Goal: Book appointment/travel/reservation

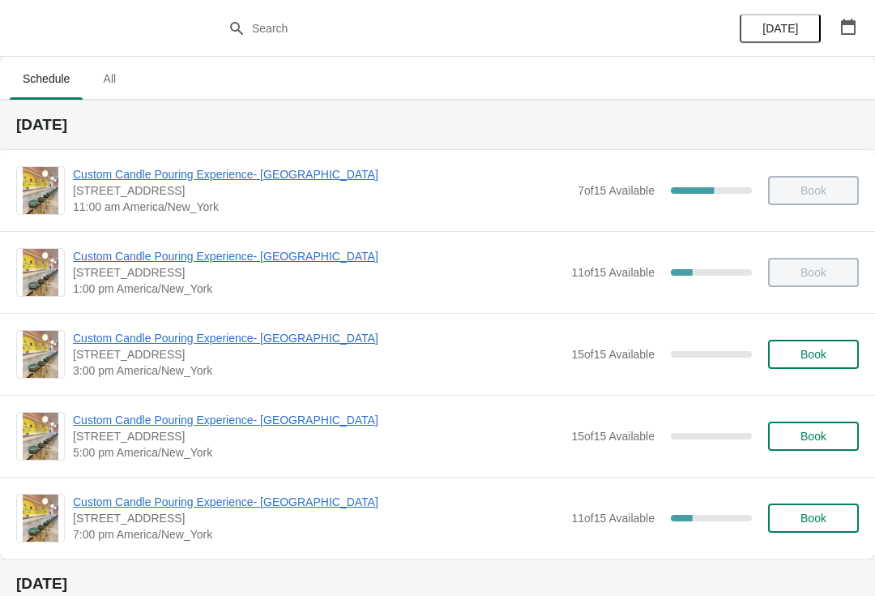
click at [98, 339] on span "Custom Candle Pouring Experience- [GEOGRAPHIC_DATA]" at bounding box center [318, 338] width 490 height 16
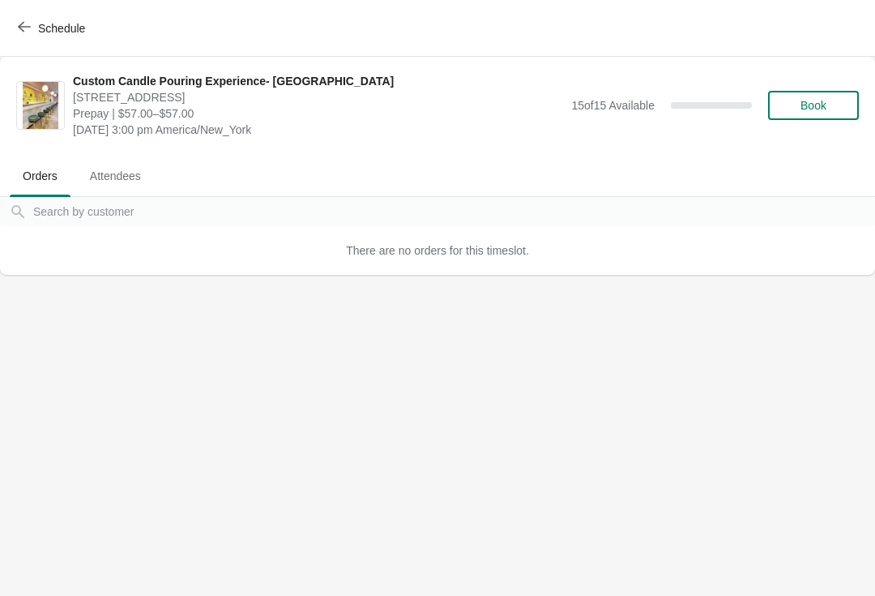
click at [841, 101] on span "Book" at bounding box center [814, 105] width 62 height 13
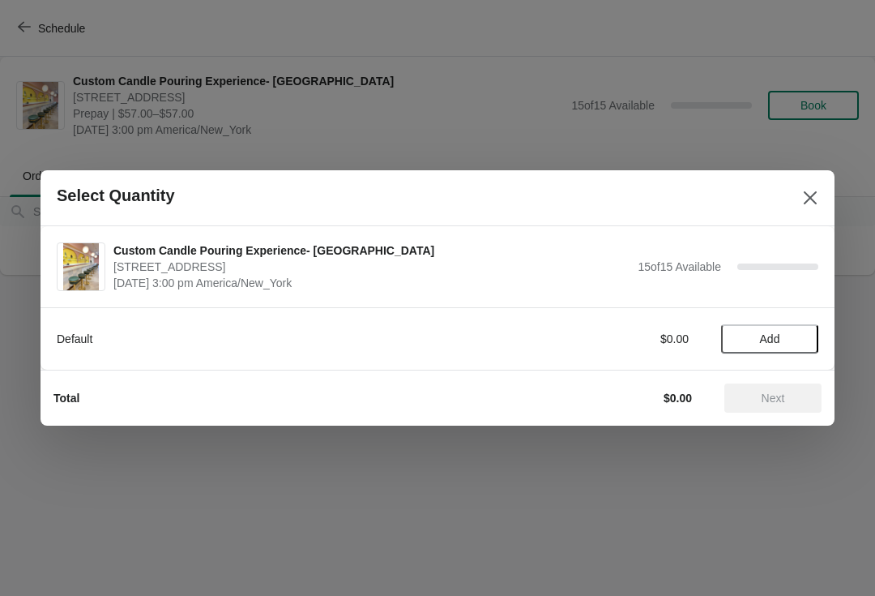
click at [780, 330] on button "Add" at bounding box center [769, 338] width 97 height 29
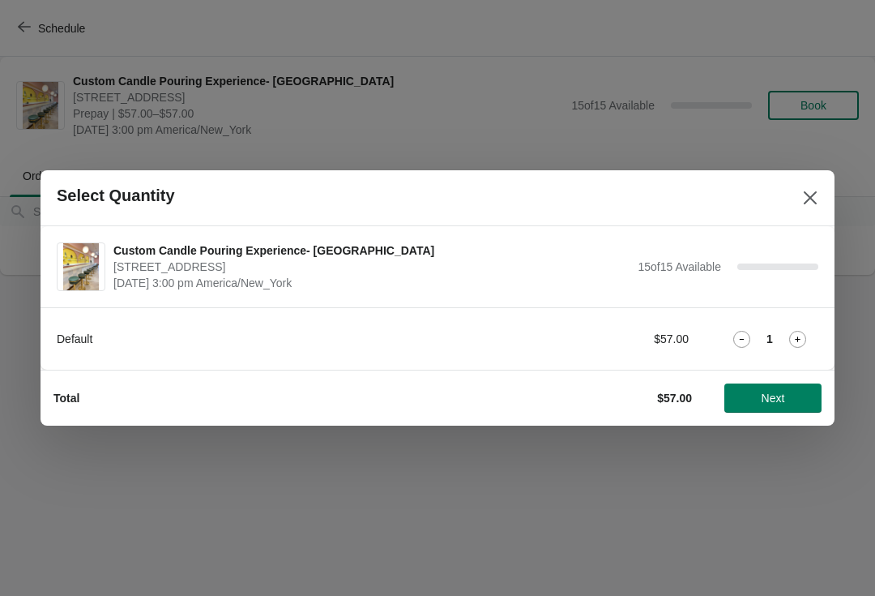
click at [798, 335] on icon at bounding box center [797, 339] width 17 height 17
click at [780, 390] on button "Next" at bounding box center [773, 397] width 97 height 29
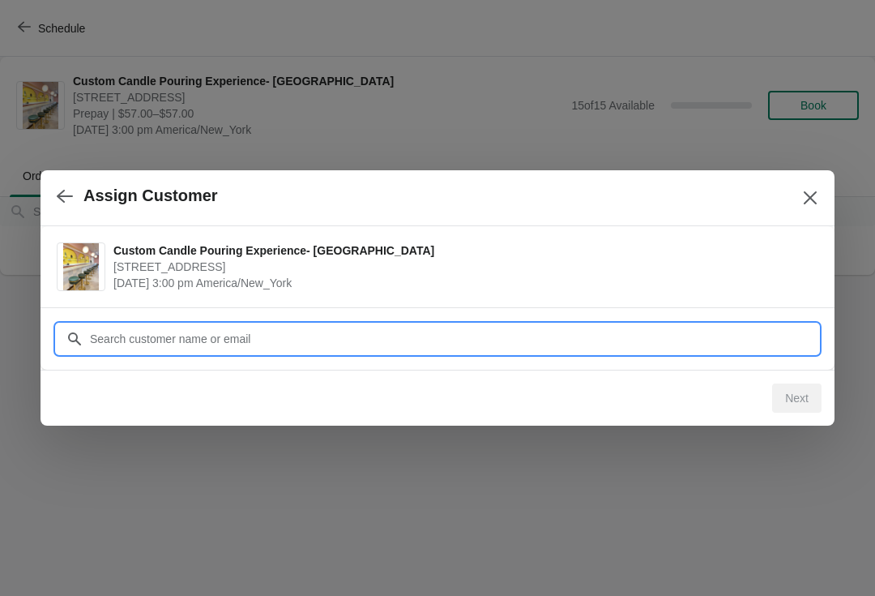
click at [765, 328] on input "Customer" at bounding box center [454, 338] width 730 height 29
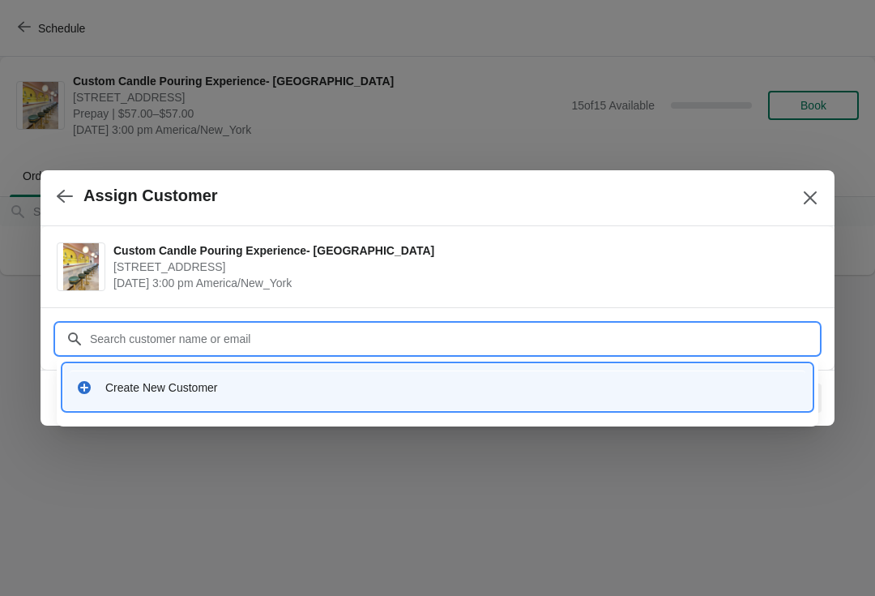
click at [740, 386] on div "Create New Customer" at bounding box center [452, 387] width 694 height 16
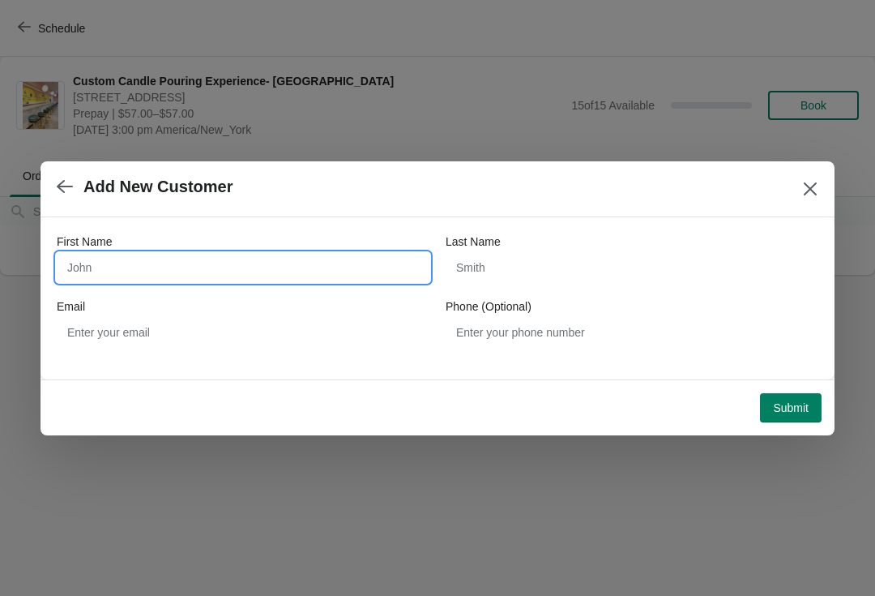
click at [109, 257] on input "First Name" at bounding box center [243, 267] width 373 height 29
click at [50, 161] on div "Add New Customer" at bounding box center [438, 189] width 794 height 56
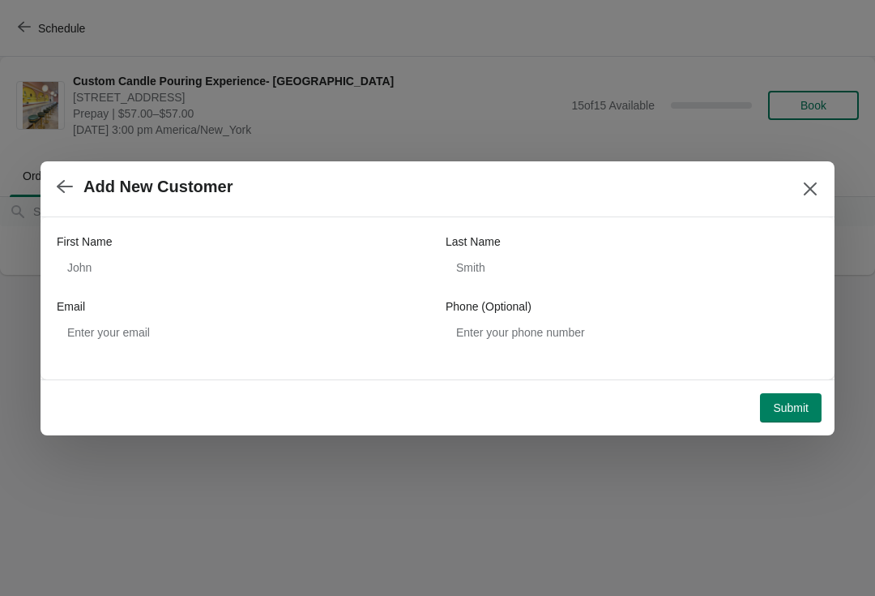
click at [56, 191] on button "button" at bounding box center [64, 187] width 29 height 32
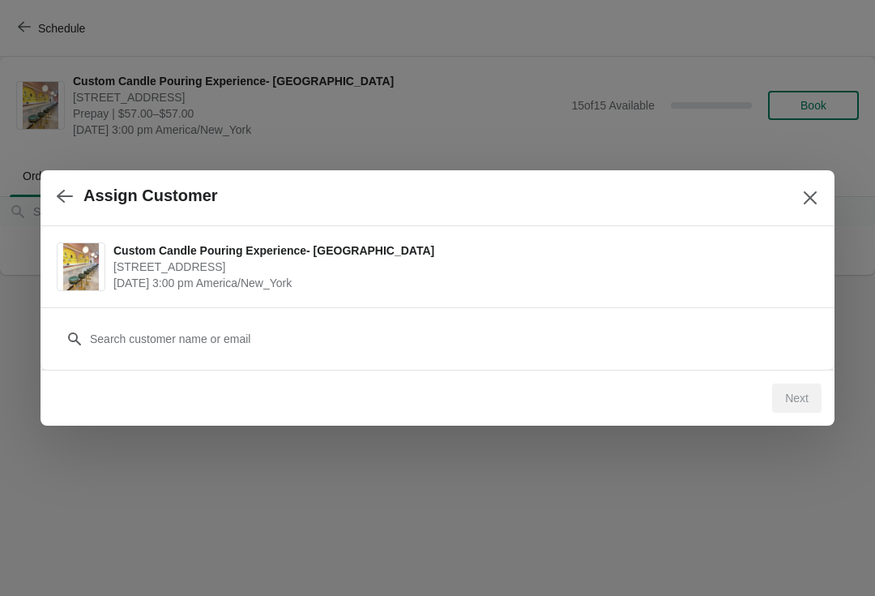
click at [58, 197] on icon "button" at bounding box center [65, 196] width 16 height 13
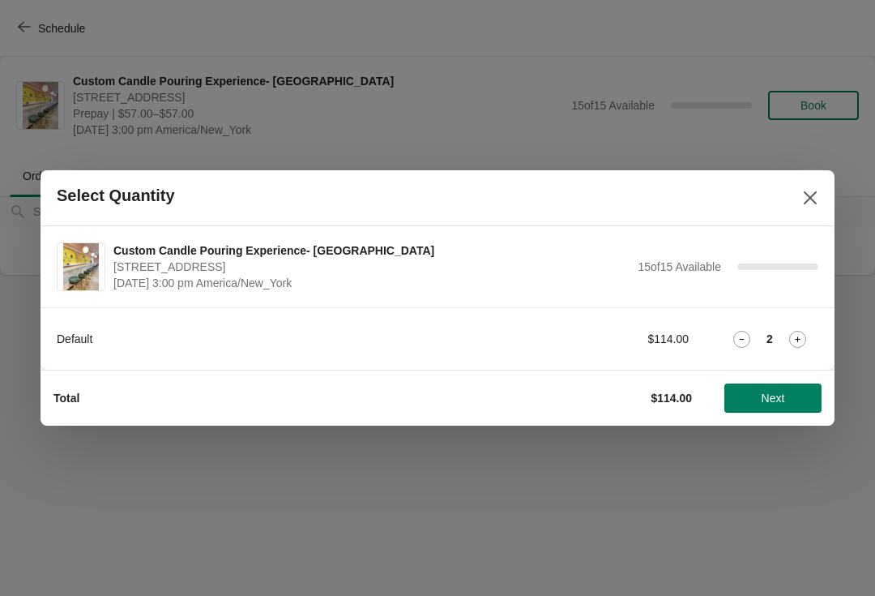
click at [59, 199] on h2 "Select Quantity" at bounding box center [116, 195] width 118 height 19
click at [807, 207] on button "Close" at bounding box center [810, 197] width 29 height 29
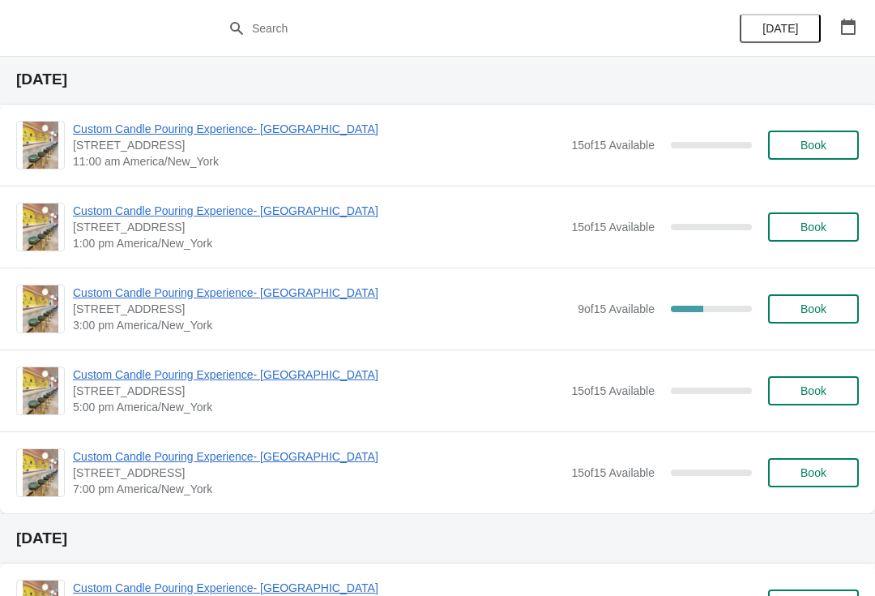
scroll to position [966, 0]
